Goal: Find specific page/section: Find specific page/section

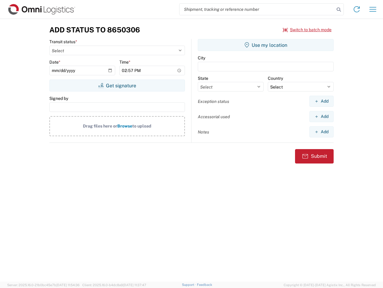
click at [257, 9] on input "search" at bounding box center [257, 9] width 155 height 11
click at [339, 10] on icon at bounding box center [339, 9] width 8 height 8
click at [357, 9] on icon at bounding box center [357, 9] width 10 height 10
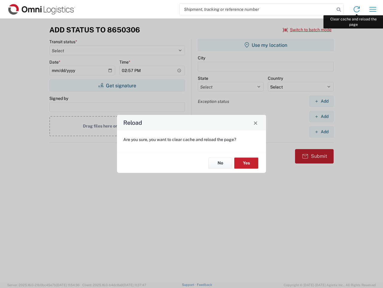
click at [373, 9] on div "Reload Are you sure, you want to clear cache and reload the page? No Yes" at bounding box center [191, 144] width 383 height 288
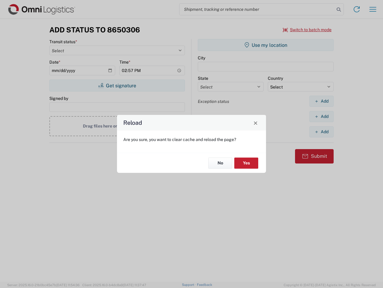
click at [308, 30] on div "Reload Are you sure, you want to clear cache and reload the page? No Yes" at bounding box center [191, 144] width 383 height 288
click at [117, 85] on div "Reload Are you sure, you want to clear cache and reload the page? No Yes" at bounding box center [191, 144] width 383 height 288
click at [266, 45] on div "Reload Are you sure, you want to clear cache and reload the page? No Yes" at bounding box center [191, 144] width 383 height 288
click at [322, 101] on div "Reload Are you sure, you want to clear cache and reload the page? No Yes" at bounding box center [191, 144] width 383 height 288
click at [322, 116] on div "Reload Are you sure, you want to clear cache and reload the page? No Yes" at bounding box center [191, 144] width 383 height 288
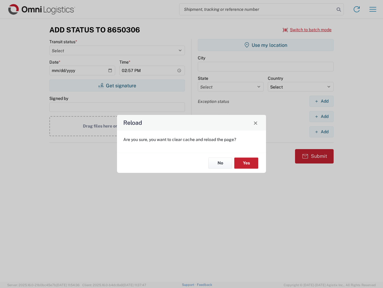
click at [322, 132] on div "Reload Are you sure, you want to clear cache and reload the page? No Yes" at bounding box center [191, 144] width 383 height 288
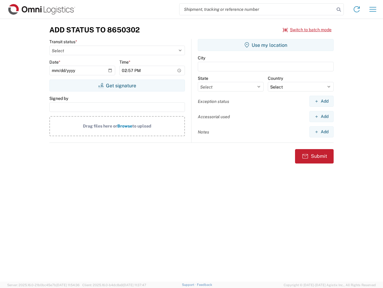
click at [257, 9] on input "search" at bounding box center [257, 9] width 155 height 11
click at [339, 10] on icon at bounding box center [339, 9] width 8 height 8
click at [357, 9] on icon at bounding box center [357, 9] width 10 height 10
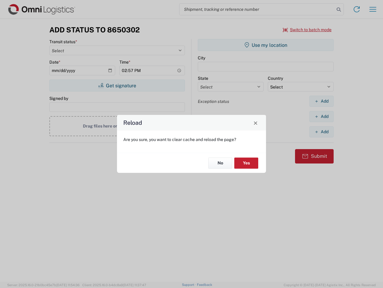
click at [373, 9] on div "Reload Are you sure, you want to clear cache and reload the page? No Yes" at bounding box center [191, 144] width 383 height 288
click at [308, 30] on div "Reload Are you sure, you want to clear cache and reload the page? No Yes" at bounding box center [191, 144] width 383 height 288
click at [117, 85] on div "Reload Are you sure, you want to clear cache and reload the page? No Yes" at bounding box center [191, 144] width 383 height 288
click at [266, 45] on div "Reload Are you sure, you want to clear cache and reload the page? No Yes" at bounding box center [191, 144] width 383 height 288
click at [322, 101] on div "Reload Are you sure, you want to clear cache and reload the page? No Yes" at bounding box center [191, 144] width 383 height 288
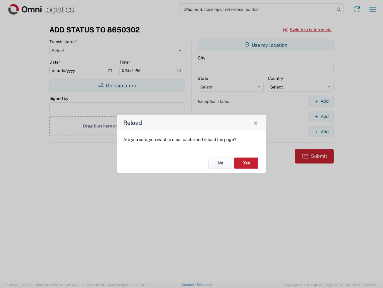
click at [322, 116] on div "Reload Are you sure, you want to clear cache and reload the page? No Yes" at bounding box center [191, 144] width 383 height 288
click at [322, 132] on div "Reload Are you sure, you want to clear cache and reload the page? No Yes" at bounding box center [191, 144] width 383 height 288
